Goal: Information Seeking & Learning: Learn about a topic

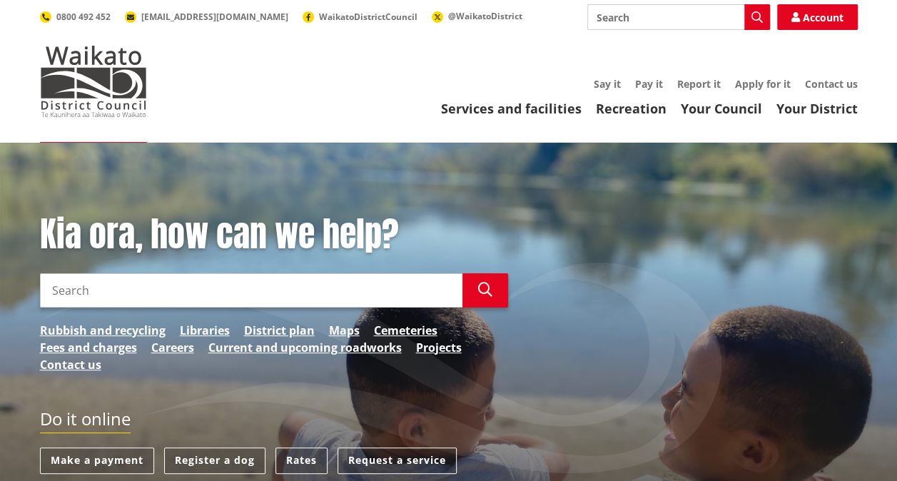
click at [231, 298] on input "Search" at bounding box center [251, 290] width 423 height 34
type input "adaptation"
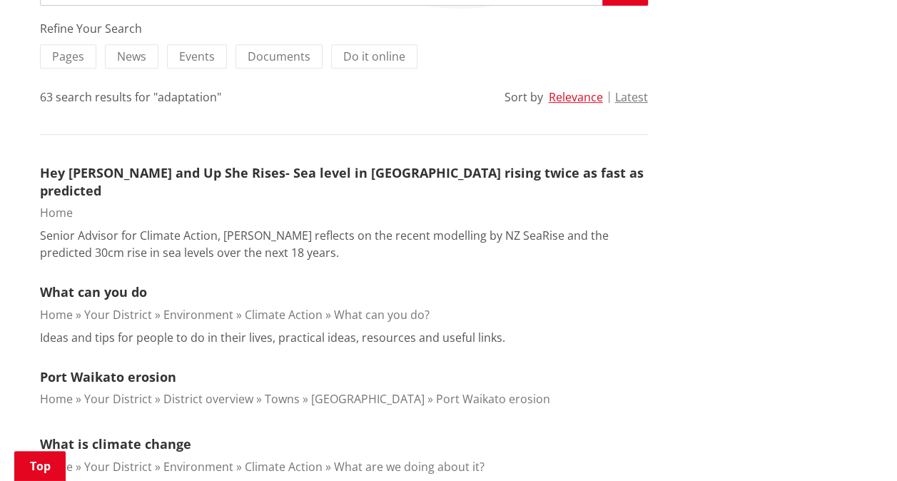
scroll to position [314, 0]
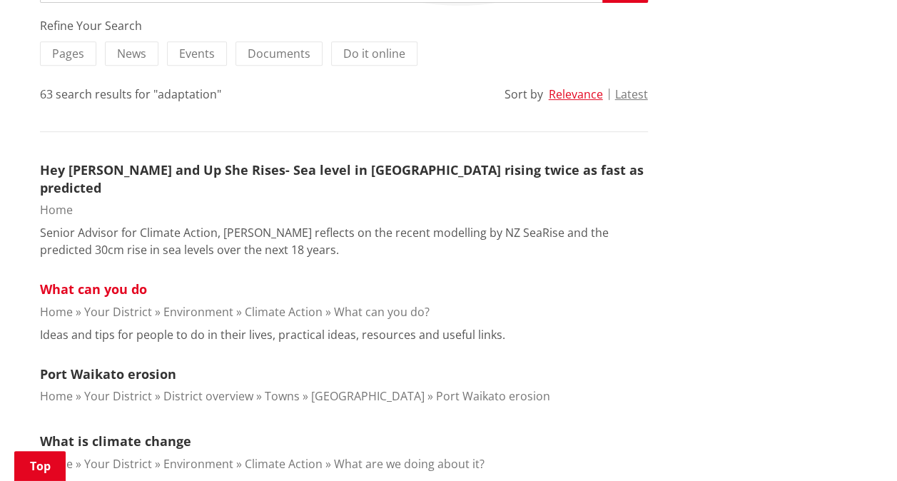
click at [130, 281] on link "What can you do" at bounding box center [93, 289] width 107 height 17
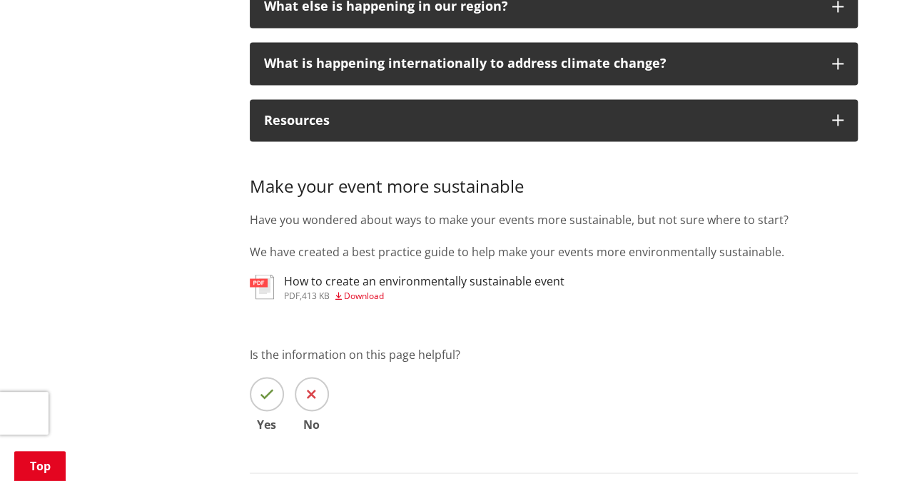
scroll to position [1085, 0]
